Goal: Task Accomplishment & Management: Manage account settings

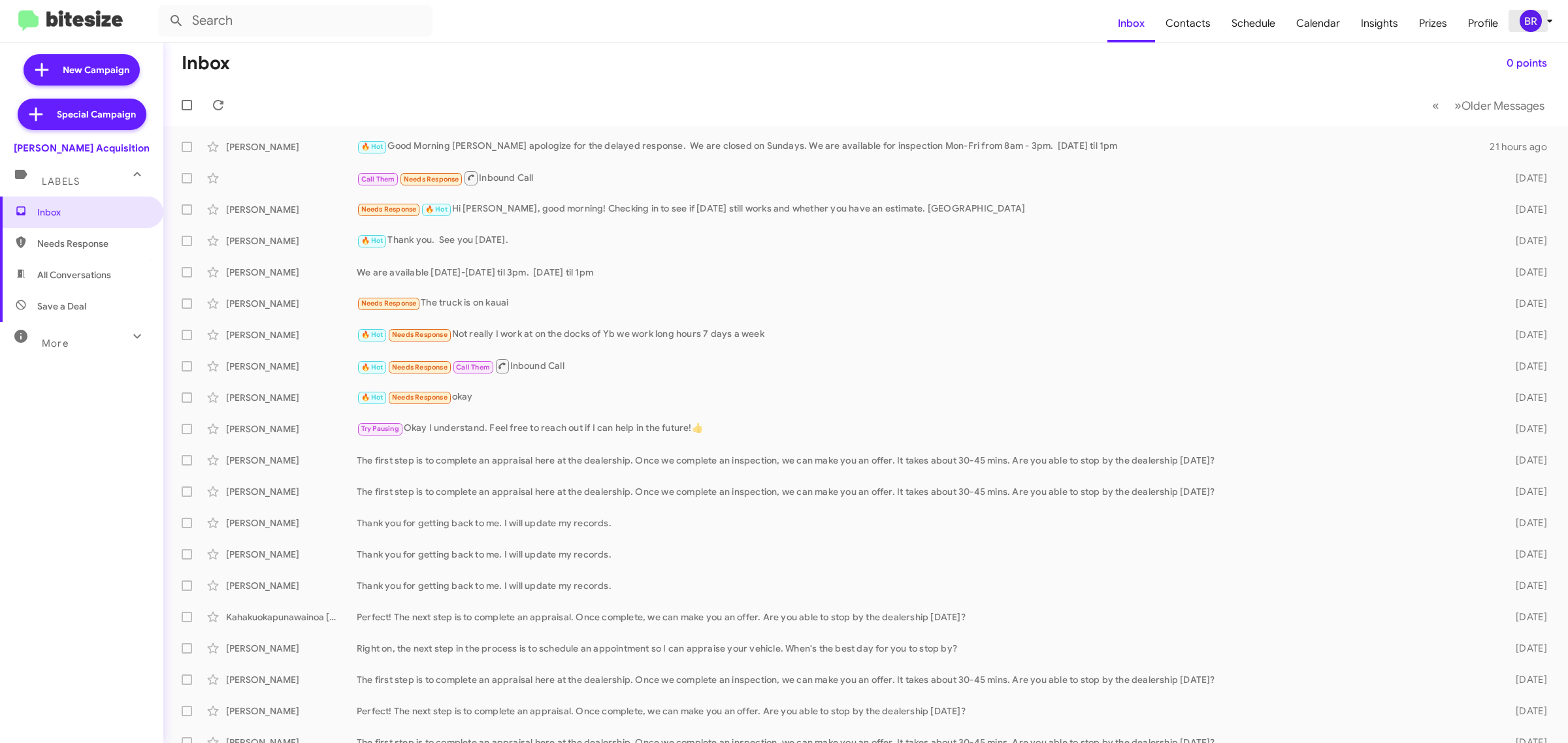
click at [1527, 24] on div "BR" at bounding box center [1531, 21] width 22 height 22
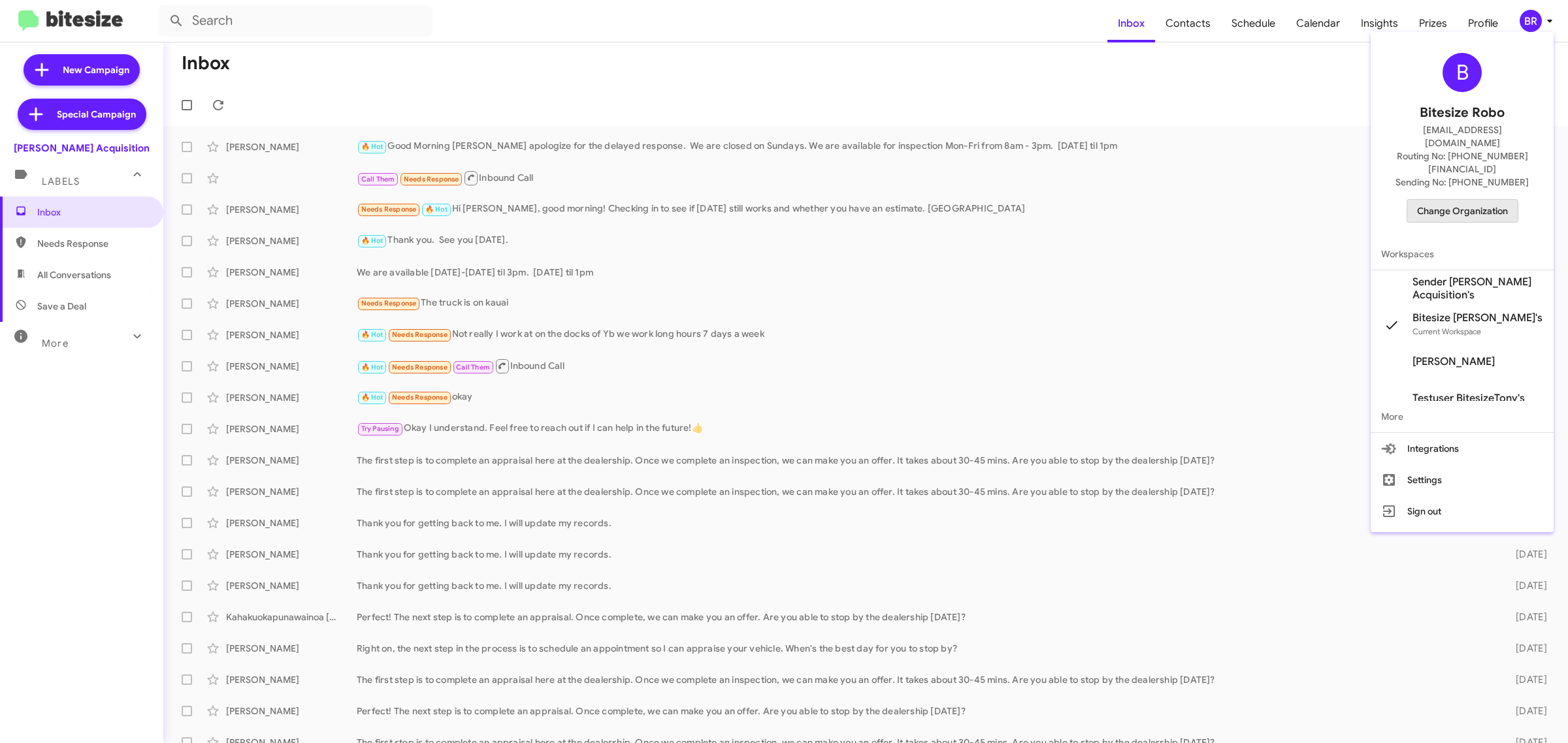
click at [1442, 200] on span "Change Organization" at bounding box center [1463, 211] width 91 height 22
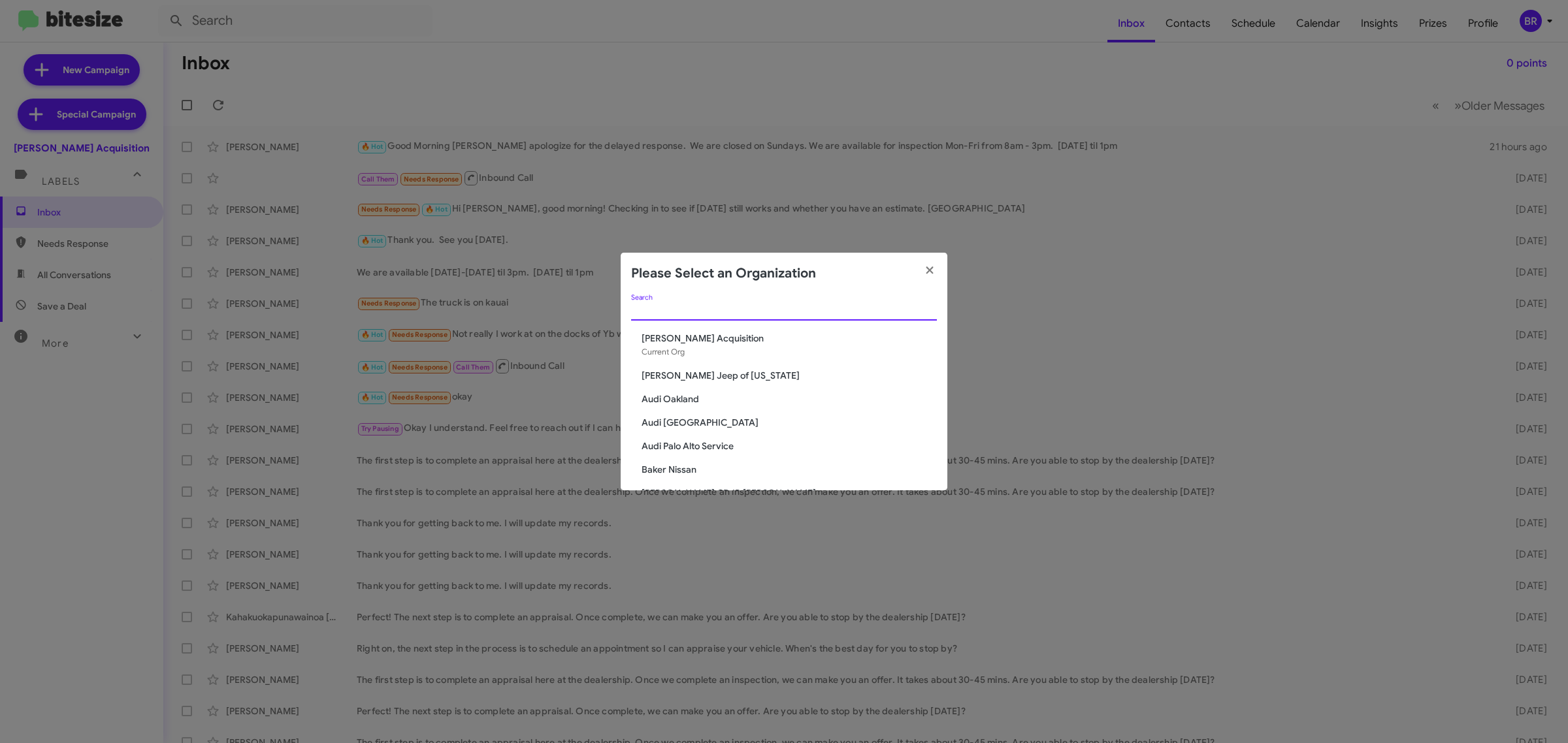
click at [849, 311] on input "Search" at bounding box center [784, 311] width 306 height 10
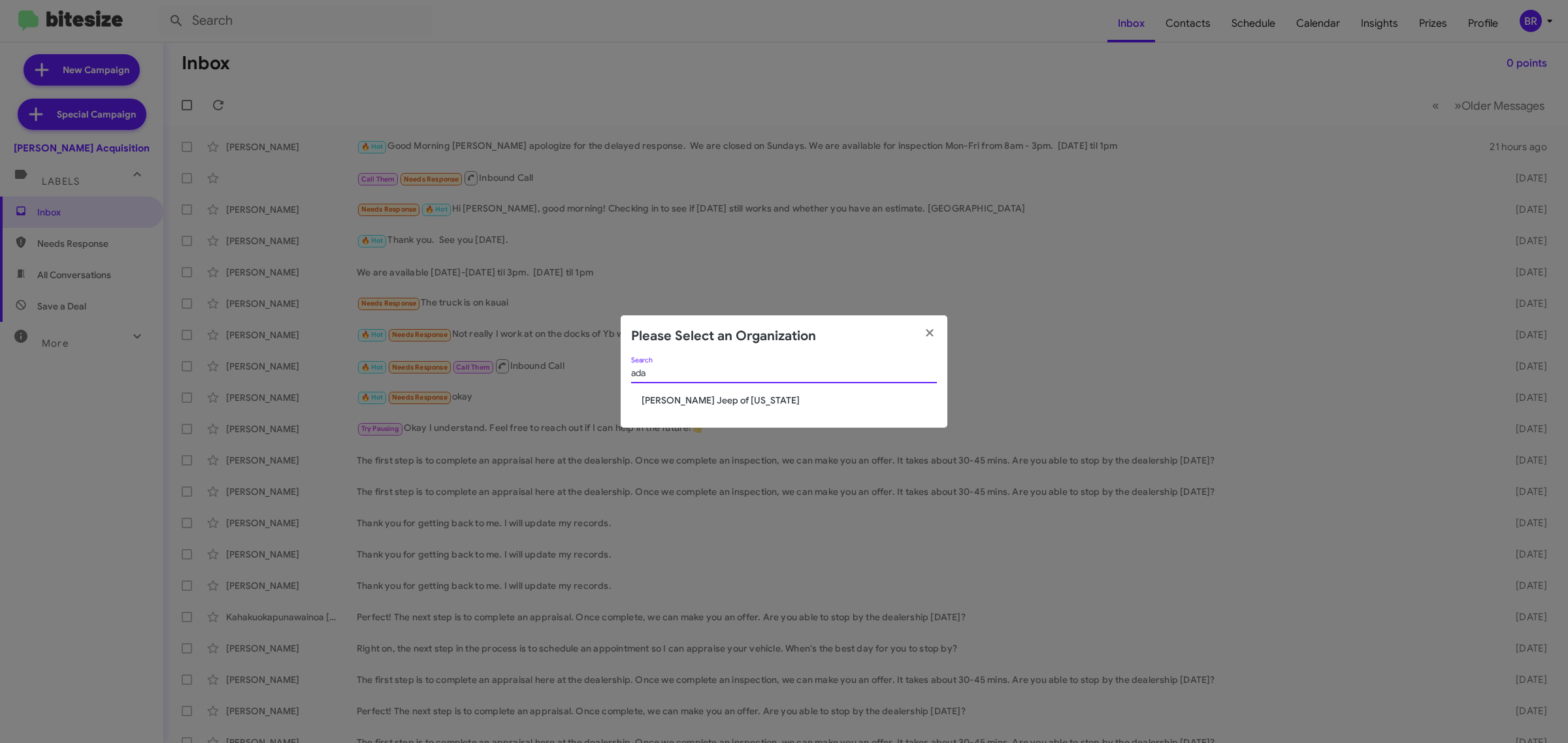
type input "ada"
click at [752, 400] on span "[PERSON_NAME] Jeep of [US_STATE]" at bounding box center [789, 400] width 295 height 13
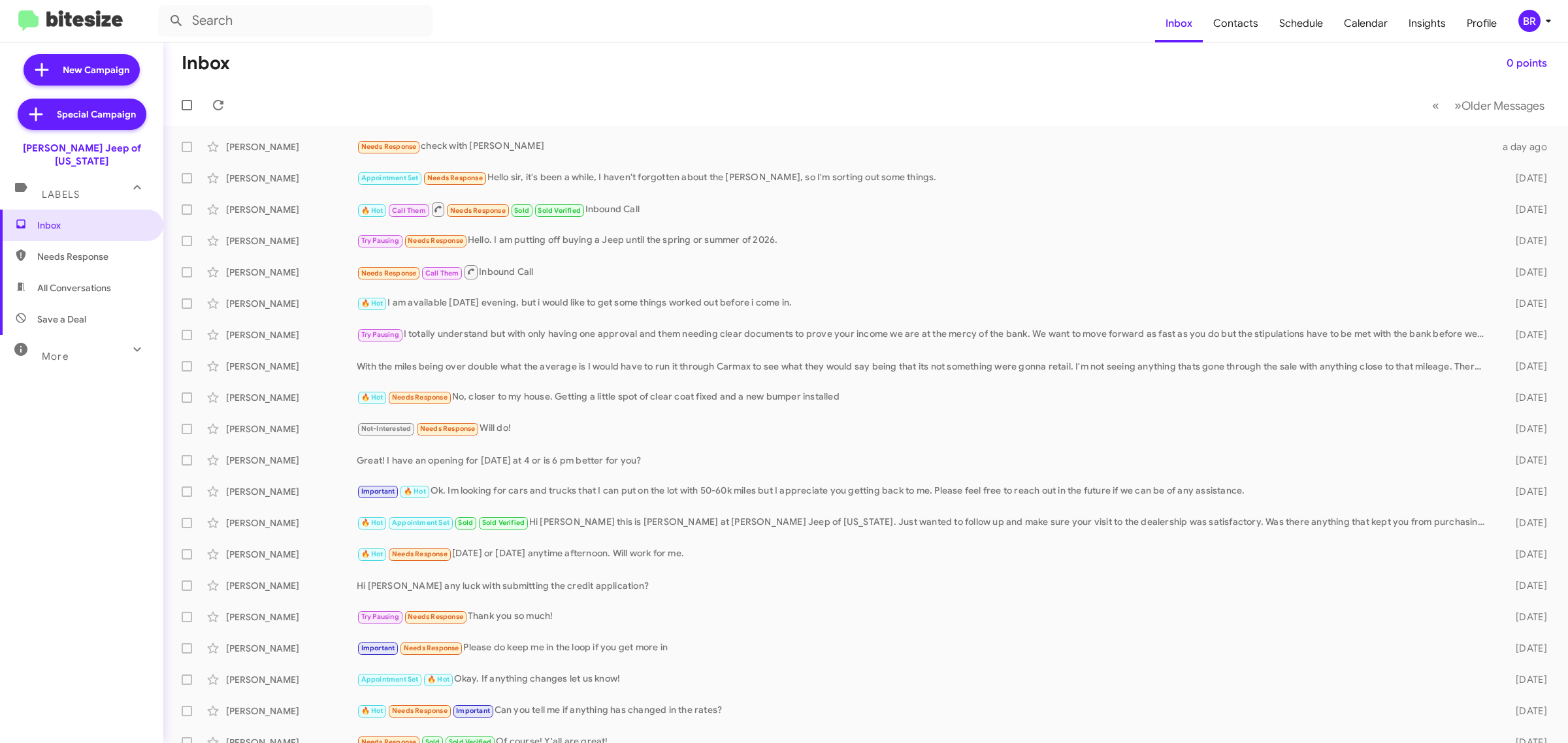
click at [1520, 18] on div "BR" at bounding box center [1529, 21] width 22 height 22
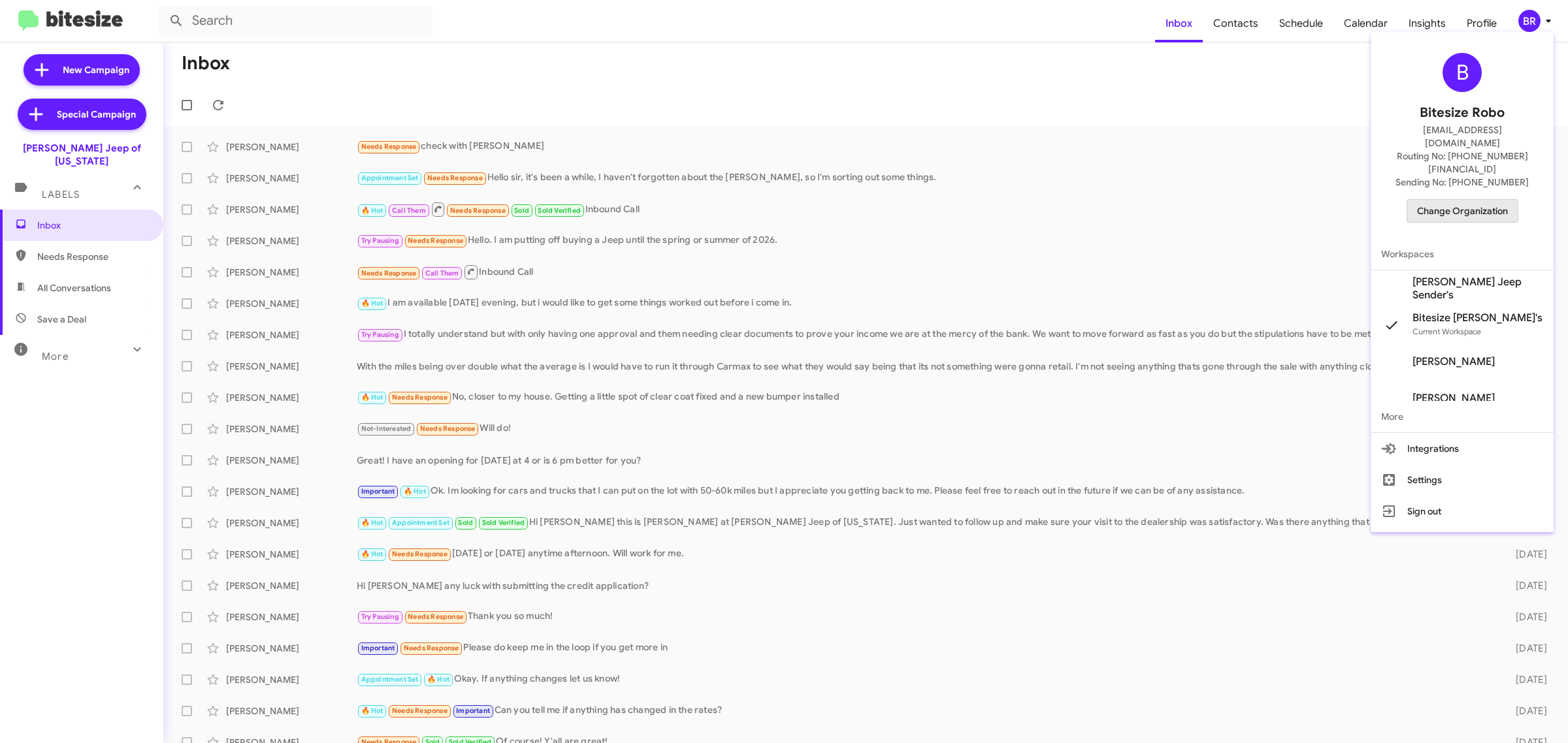
click at [1444, 200] on span "Change Organization" at bounding box center [1463, 211] width 91 height 22
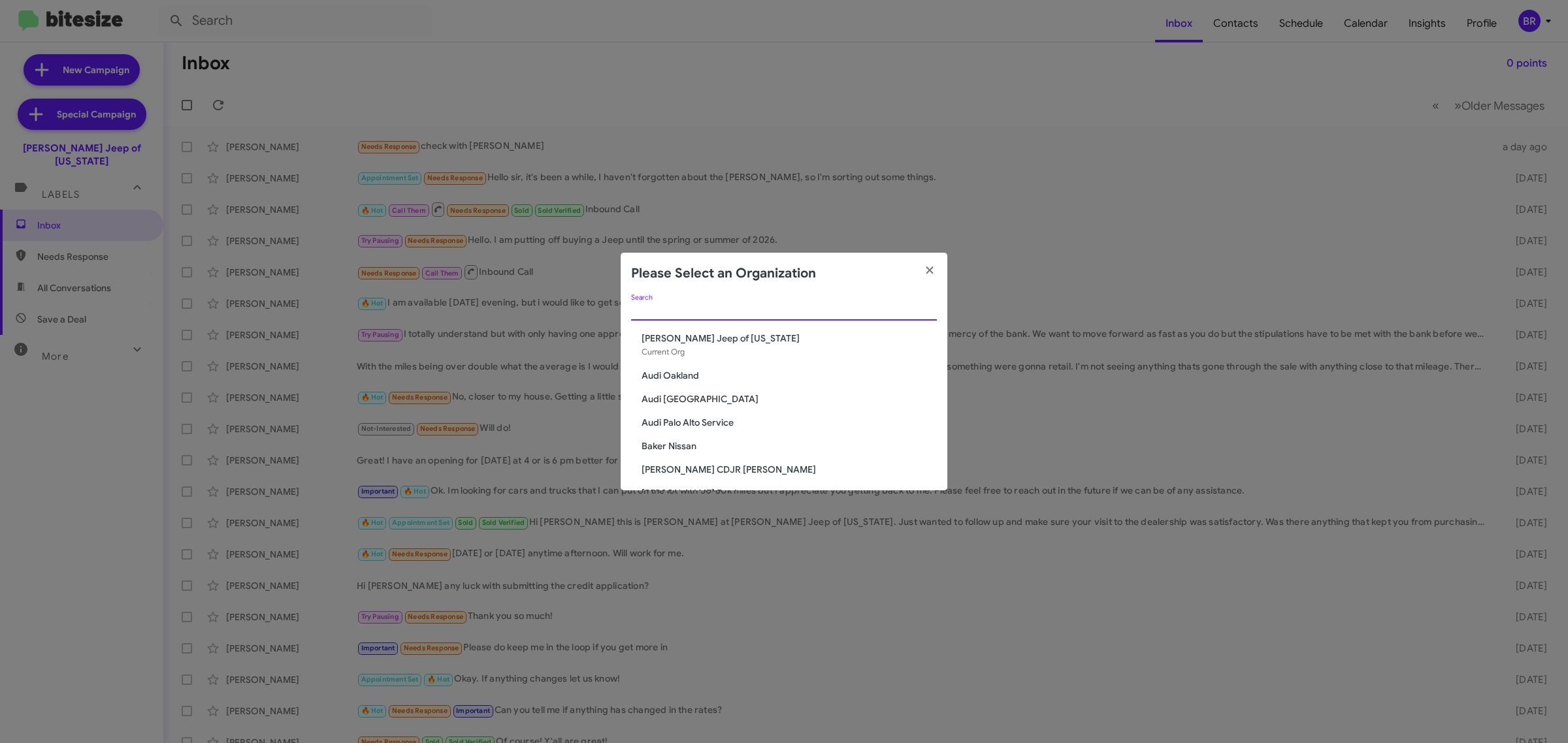
click at [818, 310] on input "Search" at bounding box center [784, 311] width 306 height 10
type input "c"
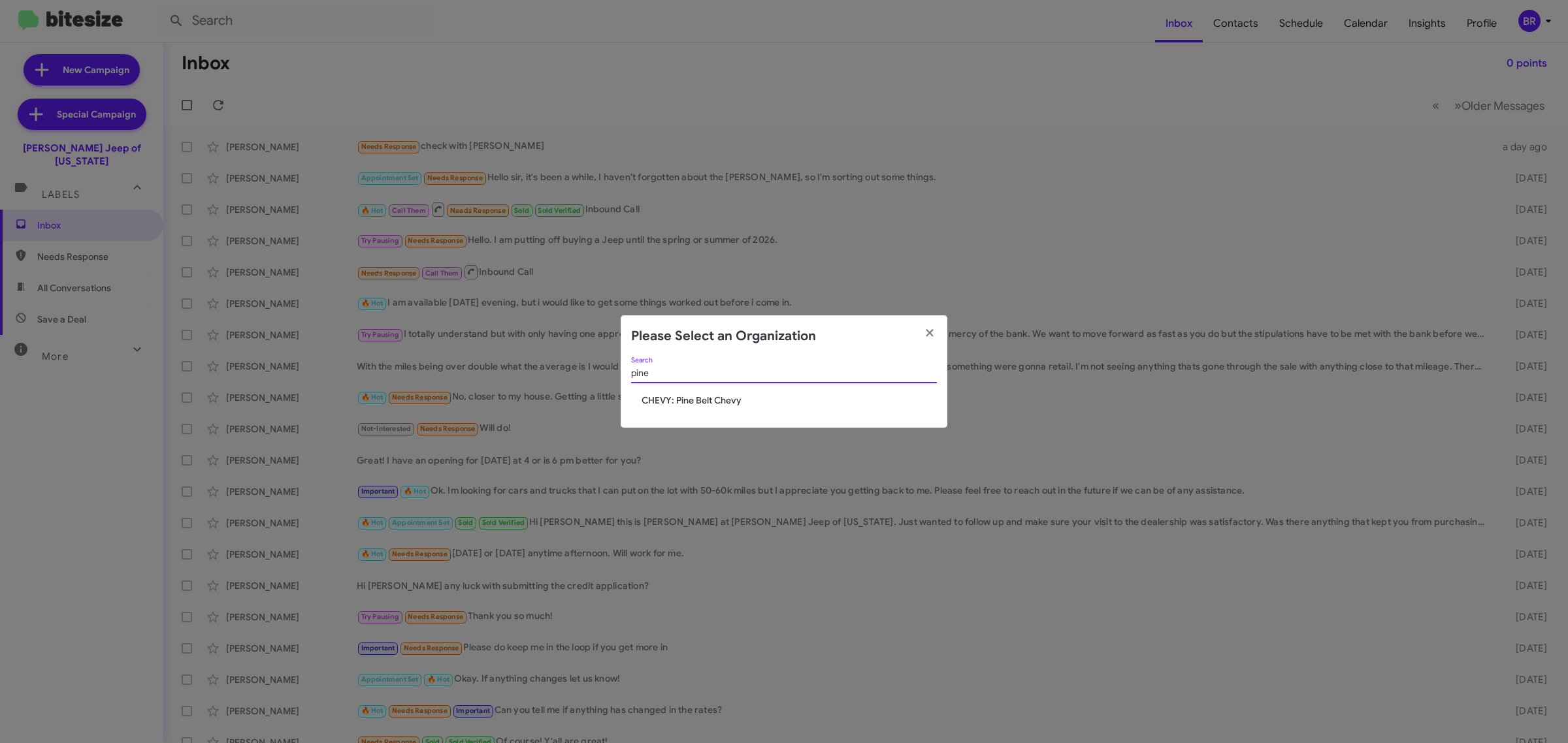
type input "pine"
click at [681, 399] on span "CHEVY: Pine Belt Chevy" at bounding box center [789, 400] width 295 height 13
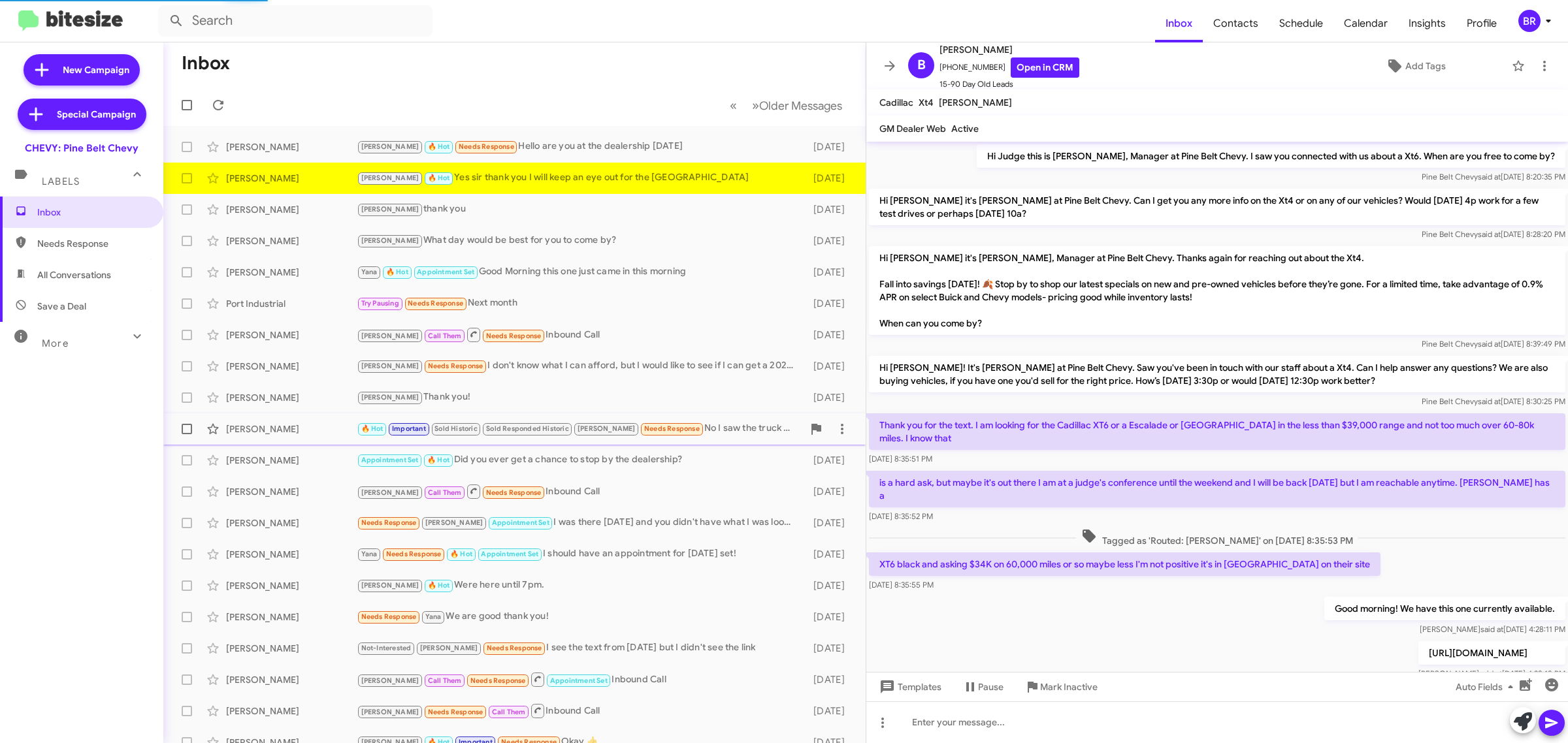
scroll to position [454, 0]
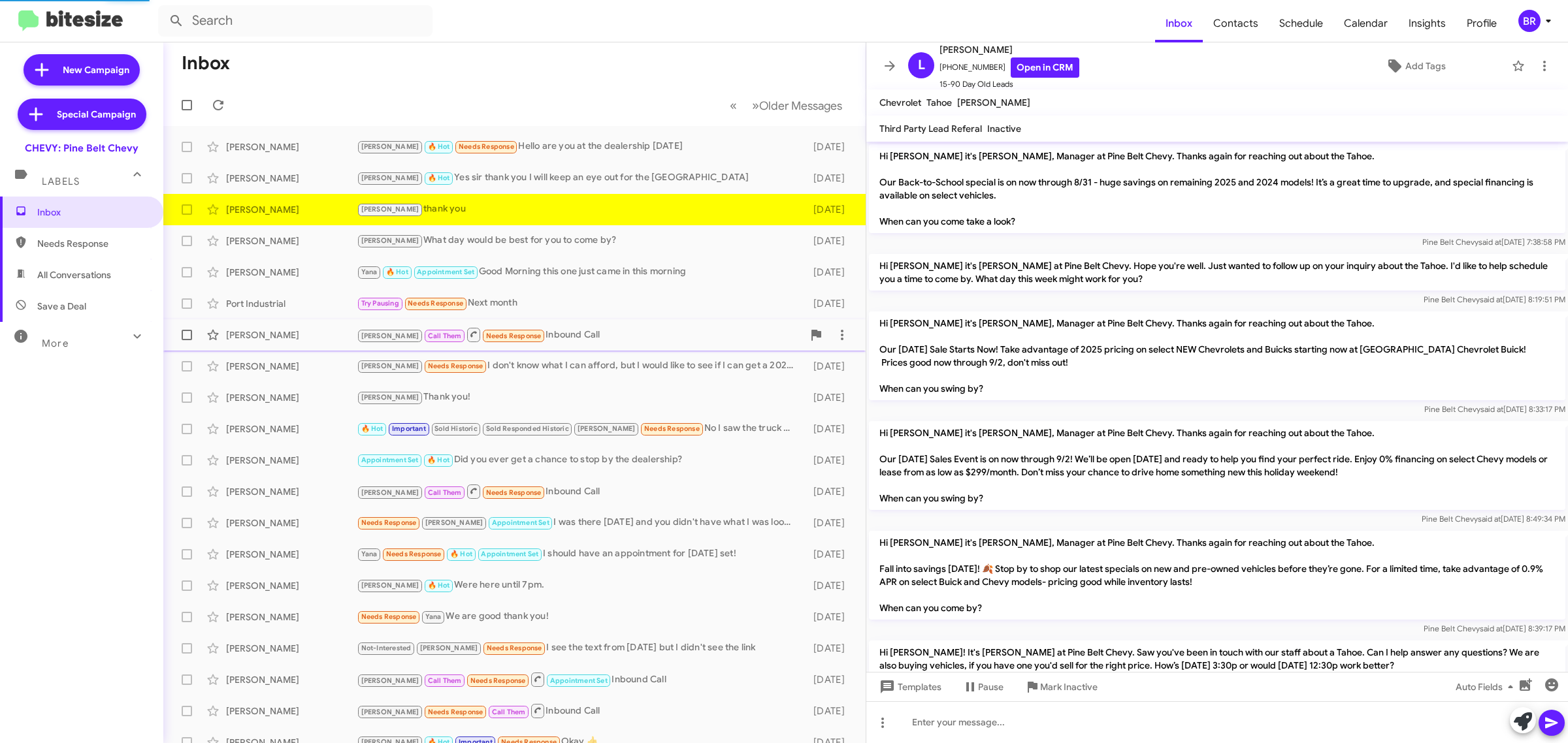
scroll to position [381, 0]
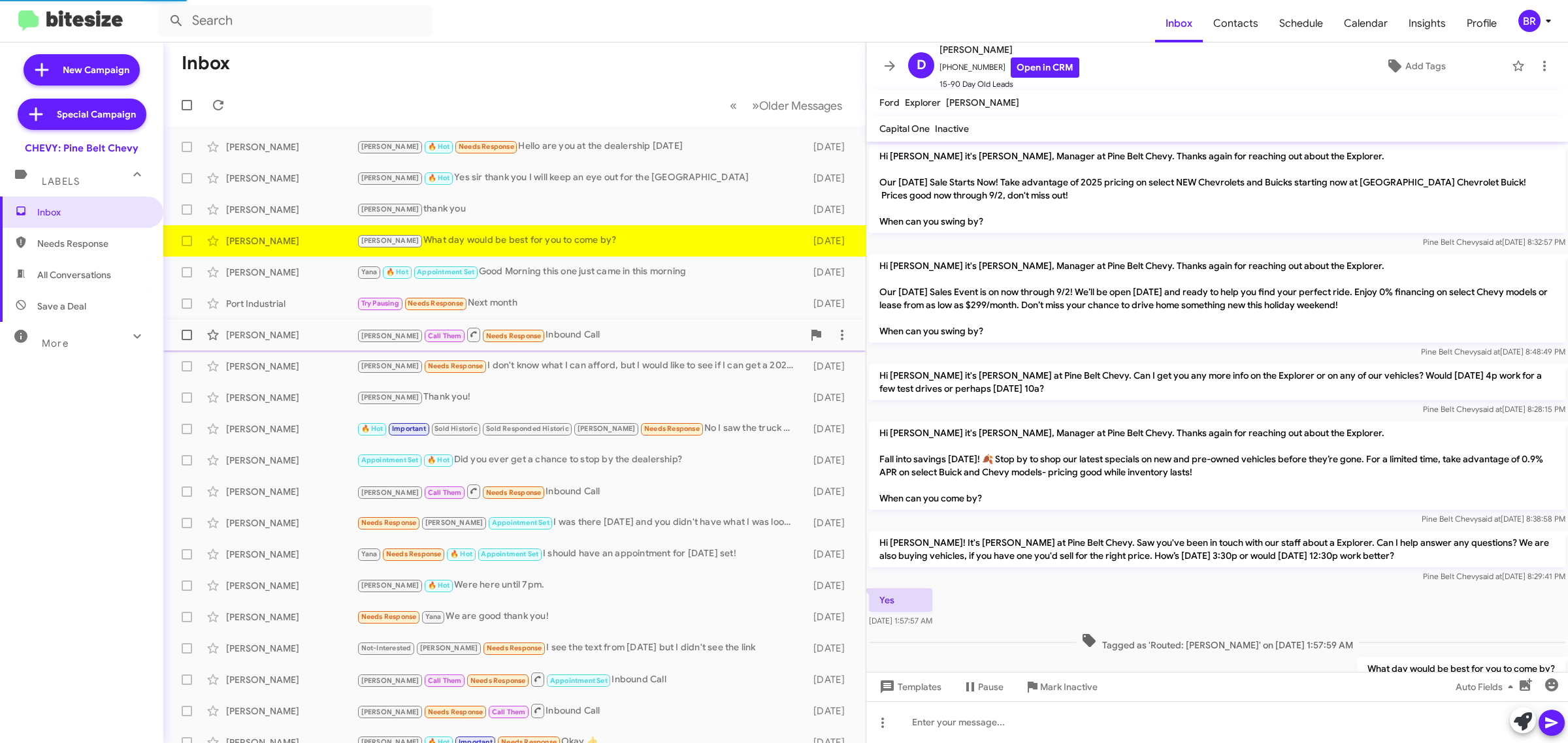
scroll to position [51, 0]
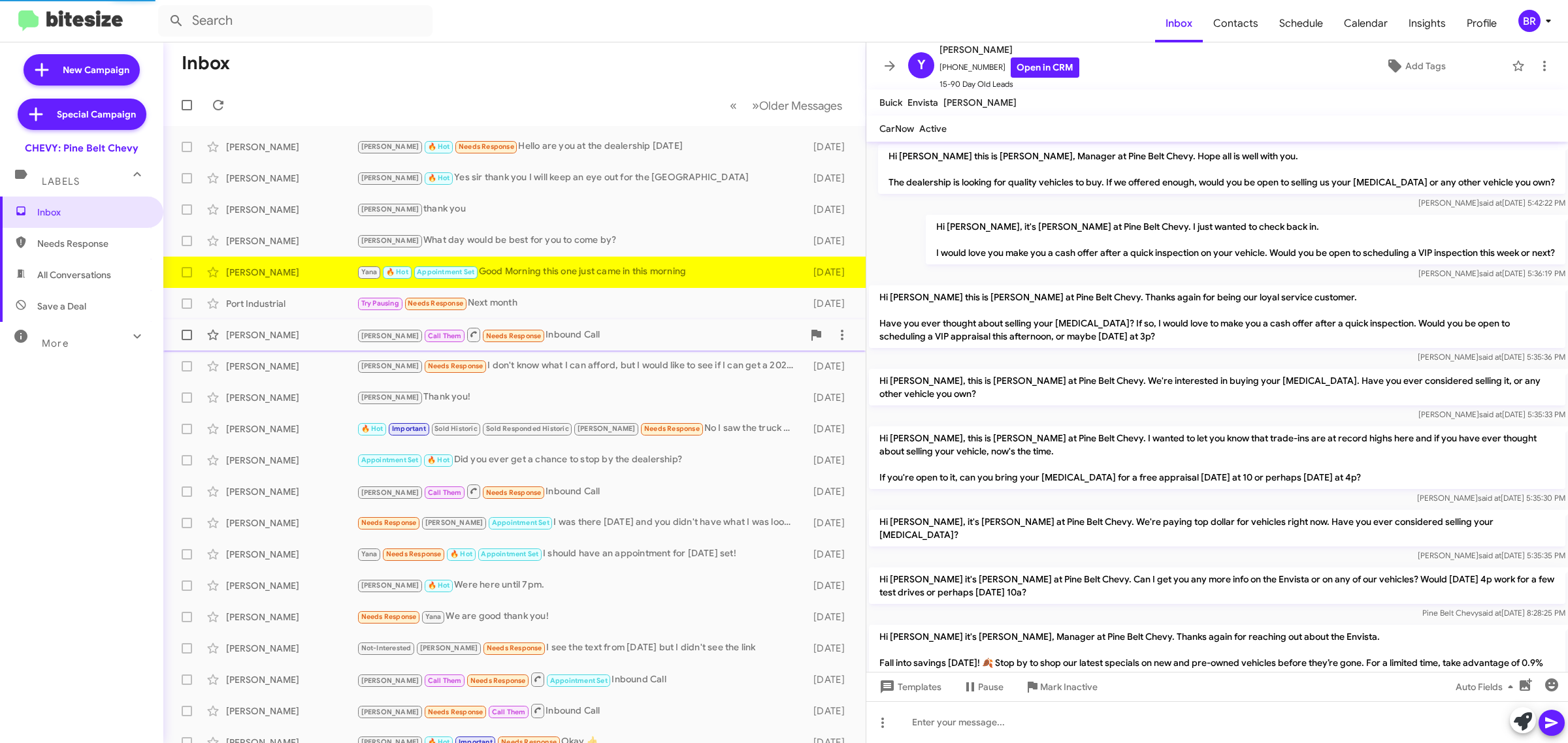
scroll to position [425, 0]
